Goal: Transaction & Acquisition: Purchase product/service

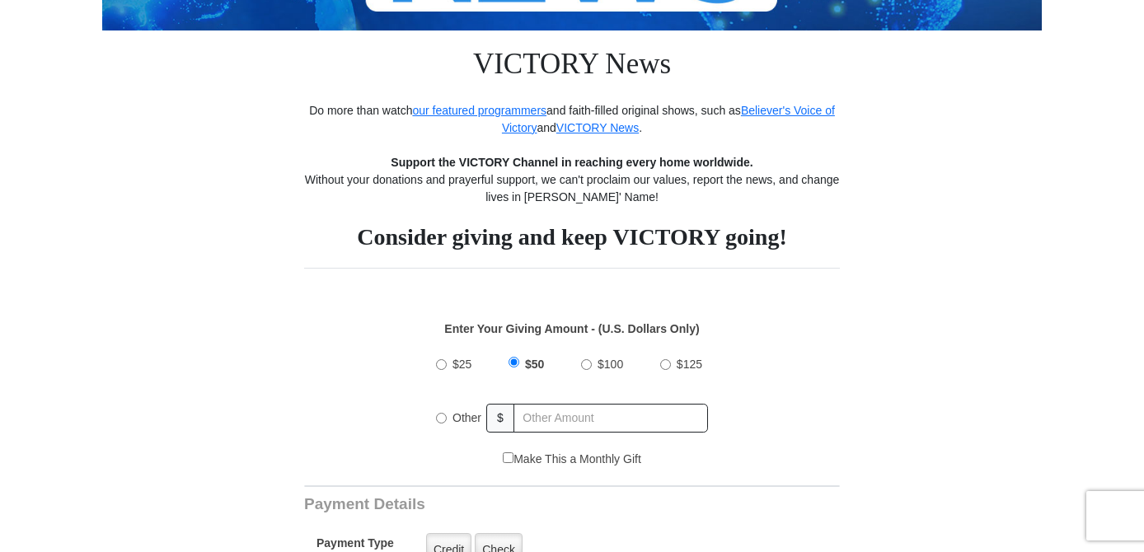
scroll to position [307, 0]
click at [582, 367] on input "$100" at bounding box center [586, 364] width 11 height 11
radio input "true"
click at [304, 424] on div "Enter Your Giving Amount - (U.S. Dollars Only) Amount must be a valid number Th…" at bounding box center [572, 376] width 536 height 147
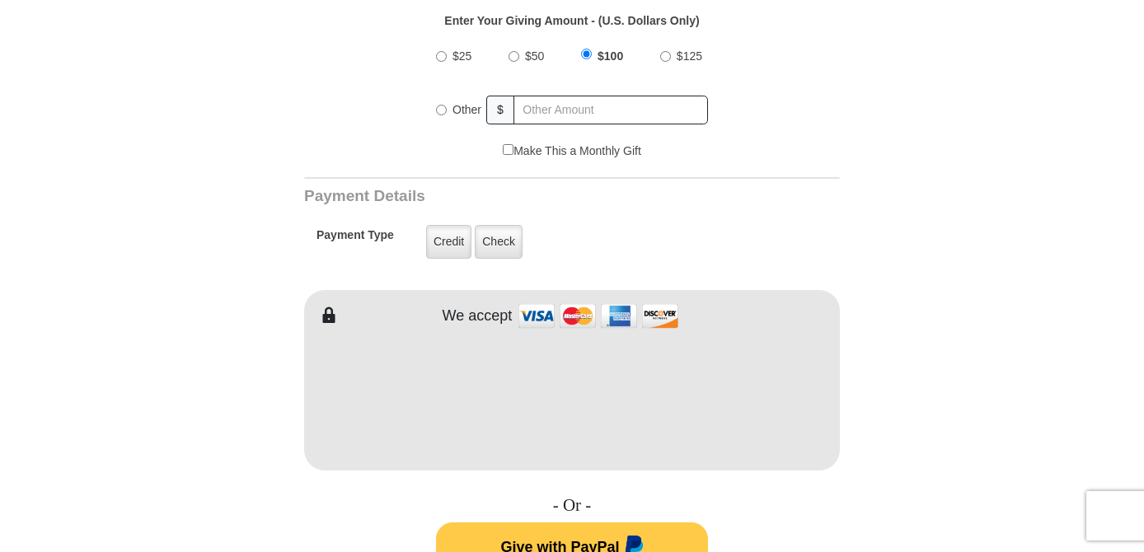
scroll to position [611, 0]
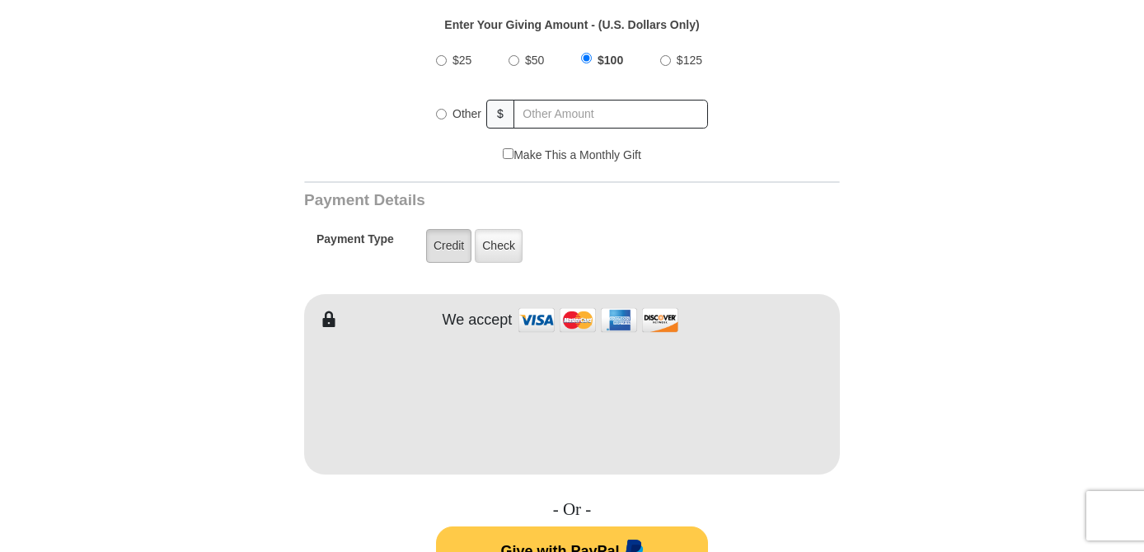
click at [449, 239] on label "Credit" at bounding box center [448, 246] width 45 height 34
click at [0, 0] on input "Credit" at bounding box center [0, 0] width 0 height 0
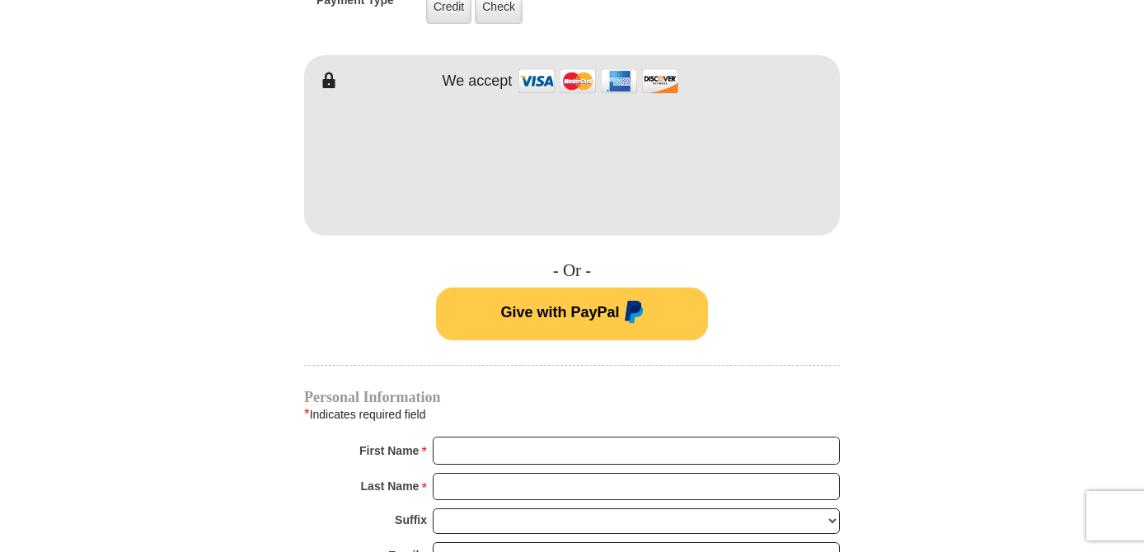
scroll to position [854, 0]
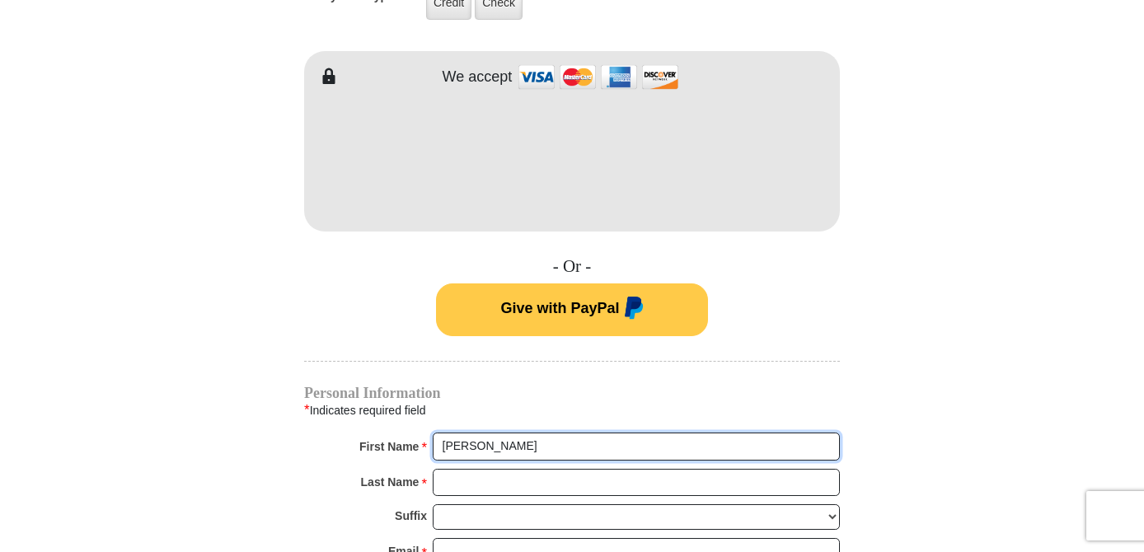
type input "Deborah"
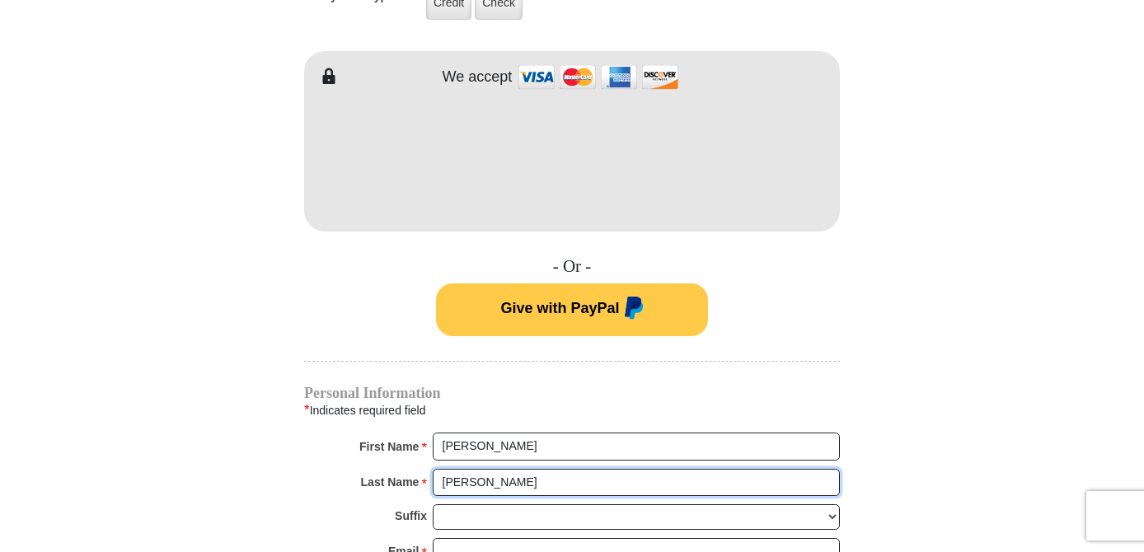
type input "Butler"
click at [920, 479] on form "VICTORY News Do more than watch our featured programmers and faith-filled origi…" at bounding box center [571, 164] width 939 height 1926
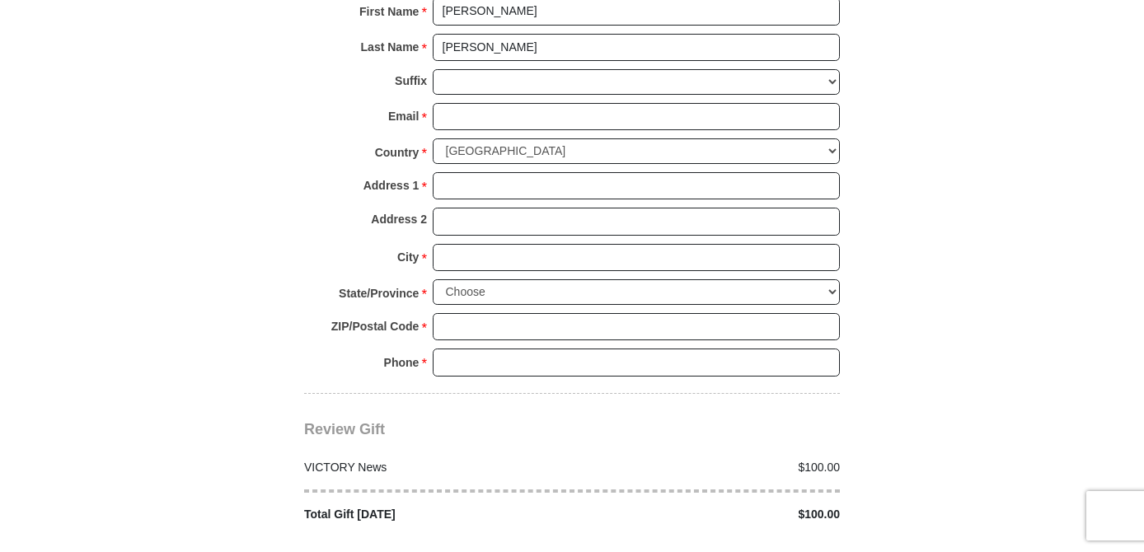
scroll to position [1292, 0]
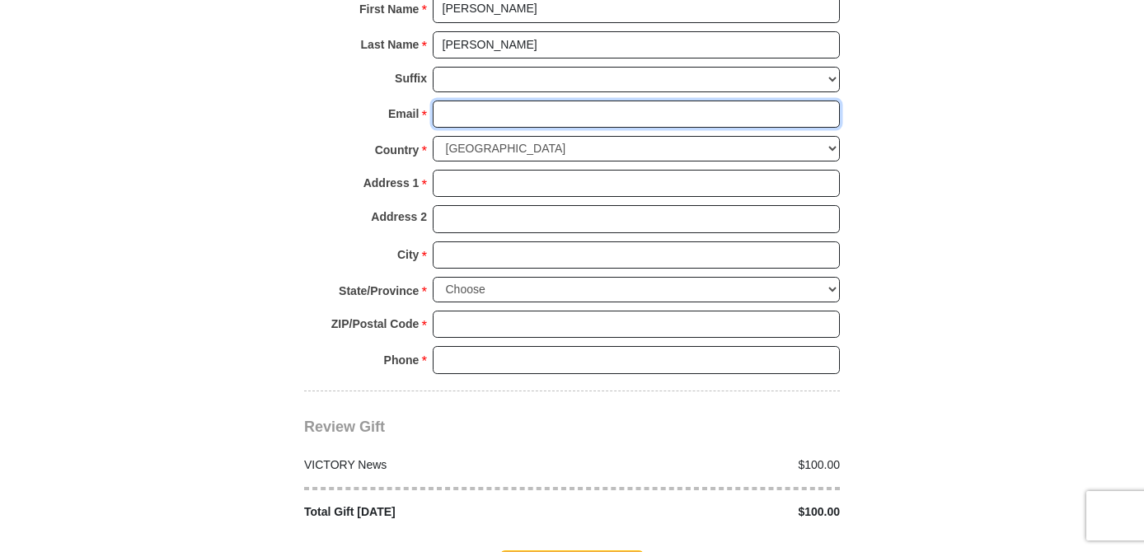
type input "deb_butler@comcast.net"
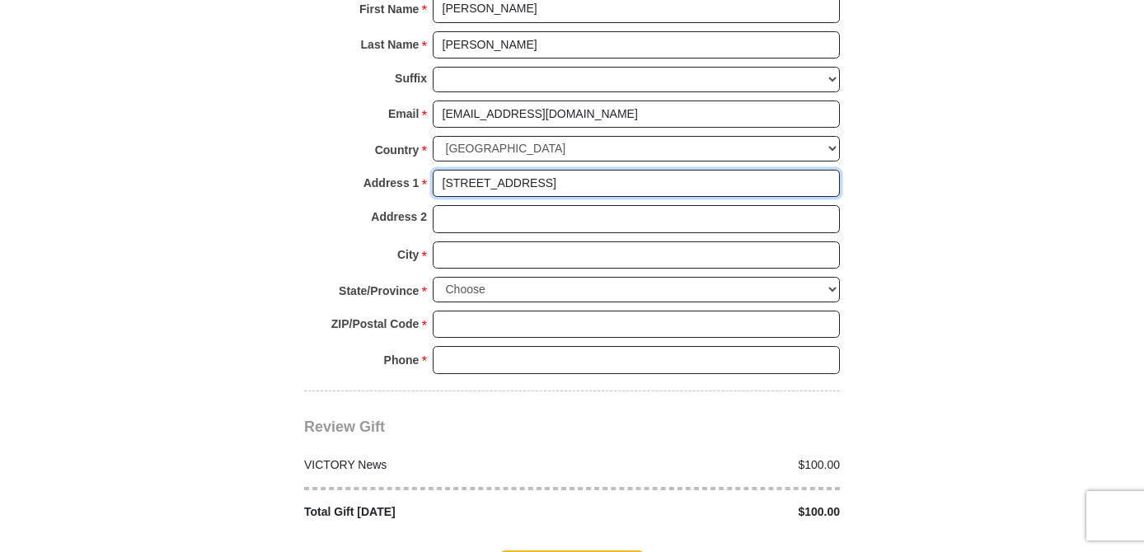
type input "232 Ascot Dr"
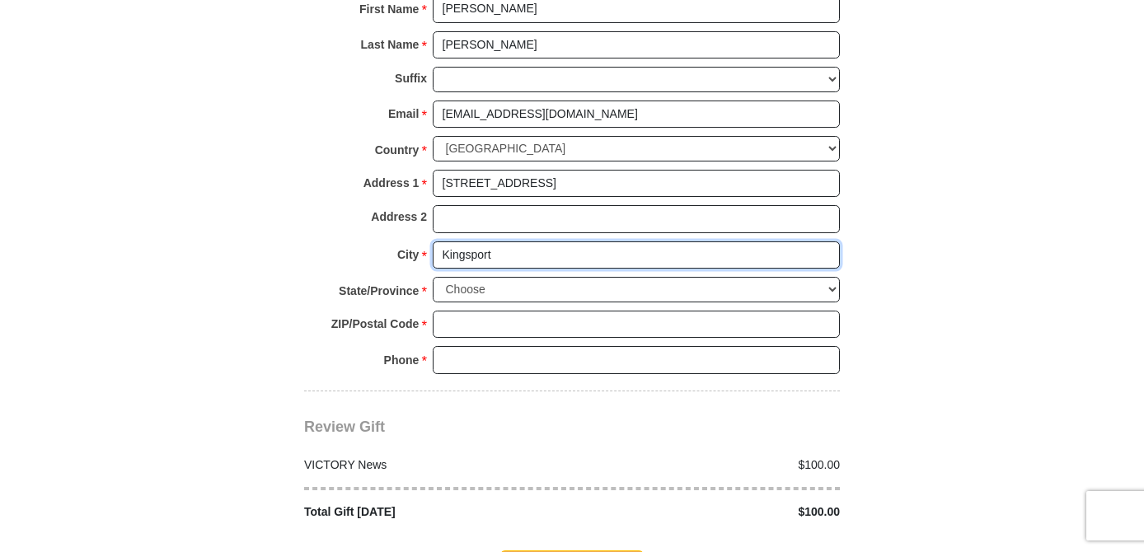
type input "Kingsport"
select select "TN"
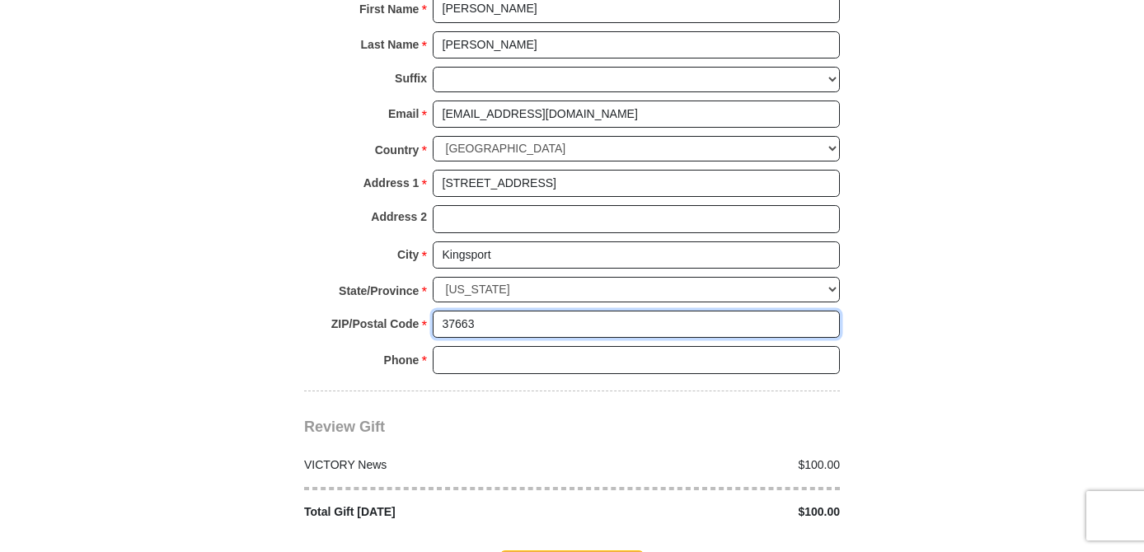
type input "37663"
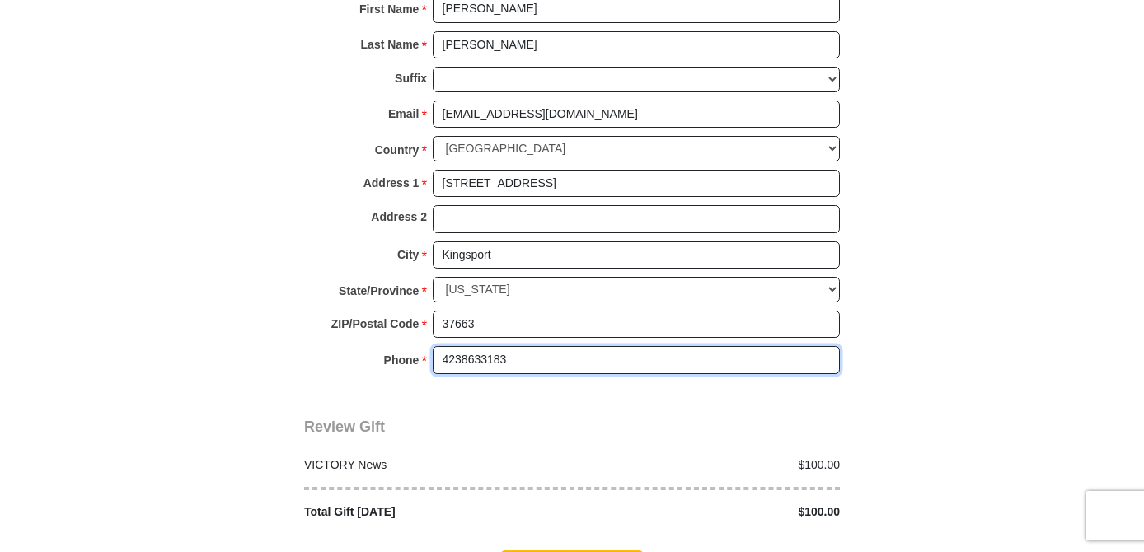
type input "4238633183"
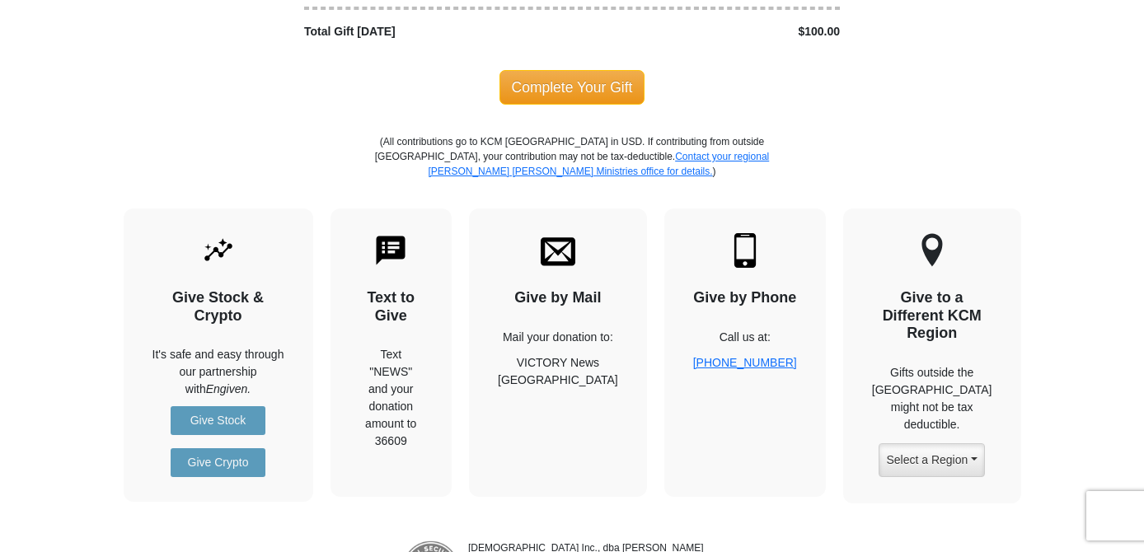
scroll to position [1791, 0]
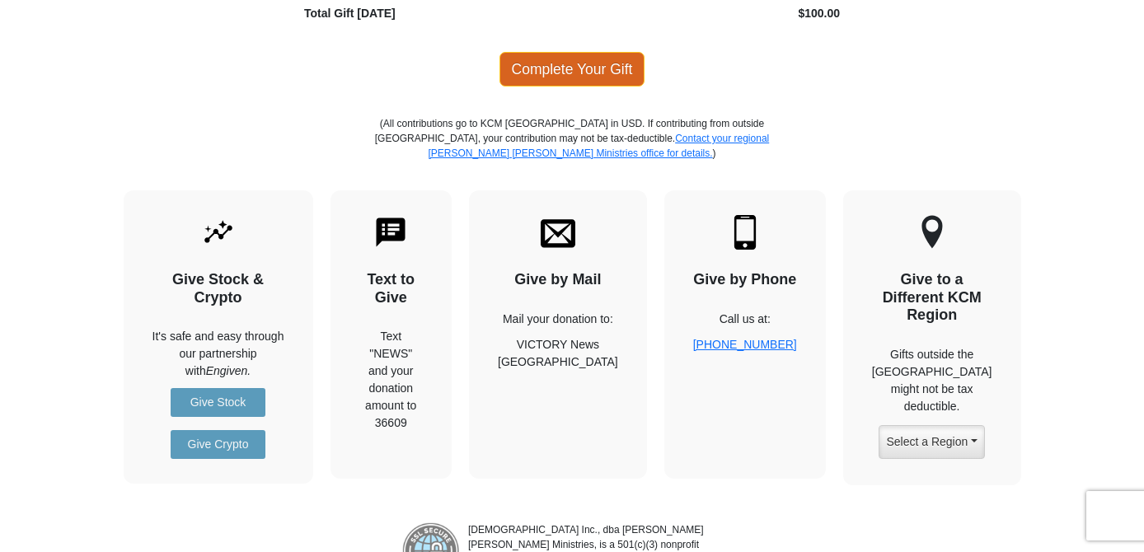
click at [587, 52] on span "Complete Your Gift" at bounding box center [572, 69] width 146 height 35
